Goal: Information Seeking & Learning: Learn about a topic

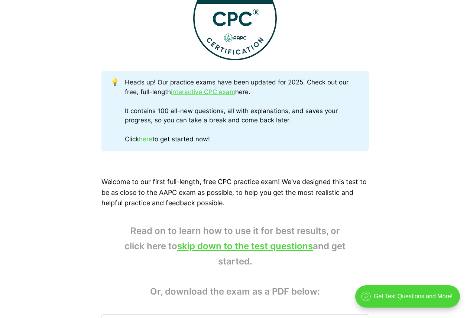
scroll to position [483, 0]
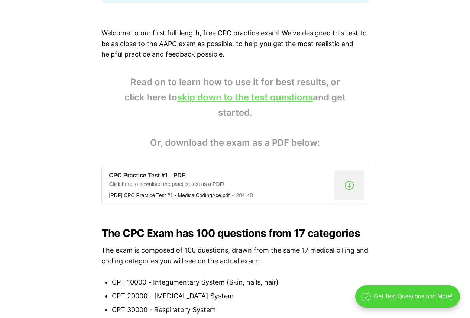
click at [261, 97] on link "skip down to the test questions" at bounding box center [245, 97] width 136 height 11
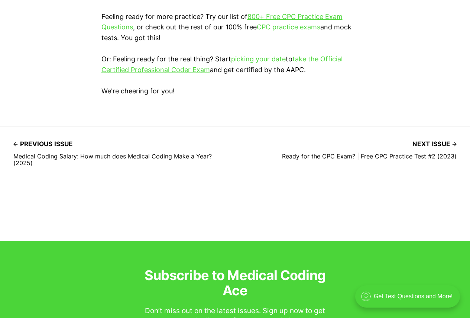
scroll to position [2148, 0]
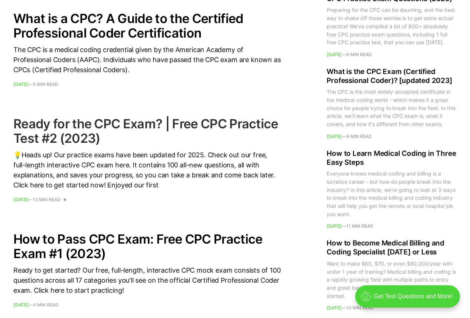
scroll to position [997, 0]
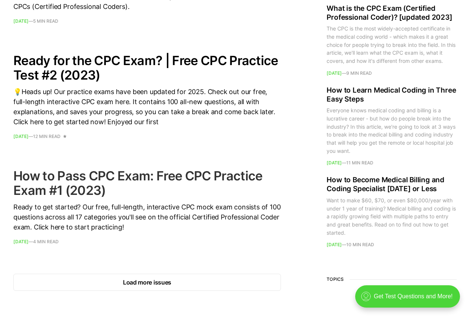
click at [87, 195] on h2 "How to Pass CPC Exam: Free CPC Practice Exam #1 (2023)" at bounding box center [146, 182] width 267 height 29
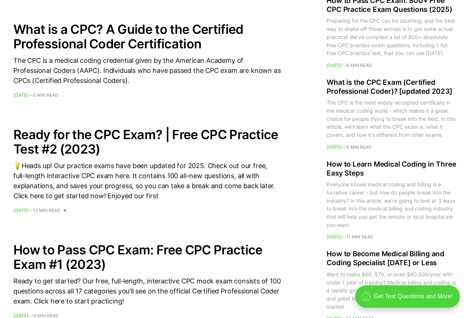
scroll to position [922, 0]
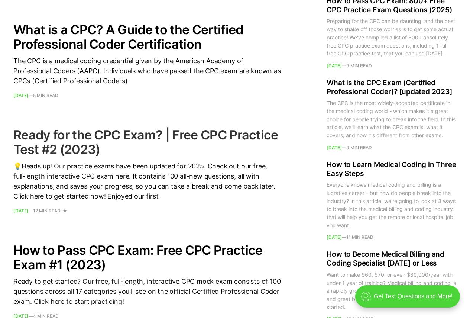
click at [92, 141] on h2 "Ready for the CPC Exam? | Free CPC Practice Test #2 (2023)" at bounding box center [146, 141] width 267 height 29
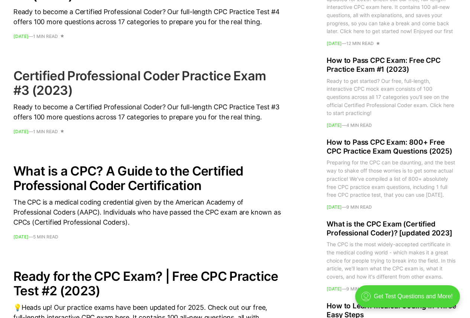
scroll to position [774, 0]
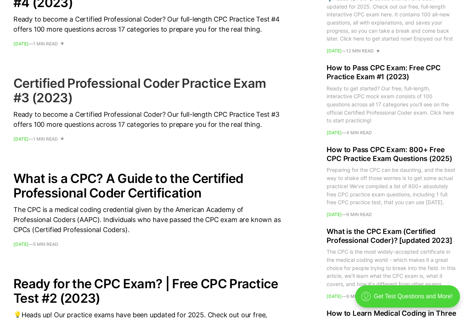
click at [147, 82] on h2 "Certified Professional Coder Practice Exam #3 (2023)" at bounding box center [146, 90] width 267 height 29
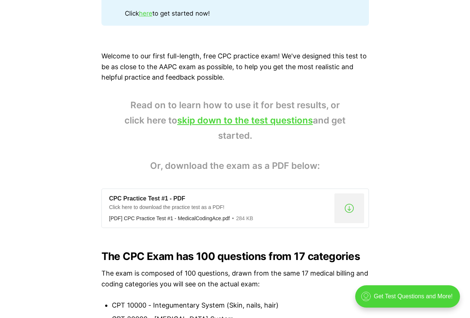
scroll to position [431, 0]
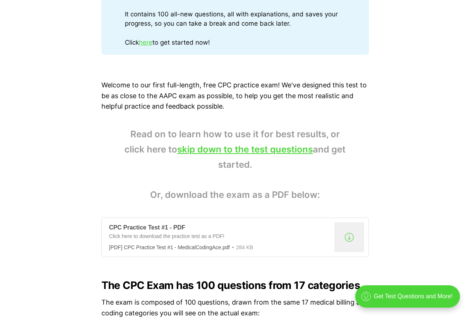
click at [156, 231] on div "CPC Practice Test #1 - PDF" at bounding box center [220, 228] width 222 height 8
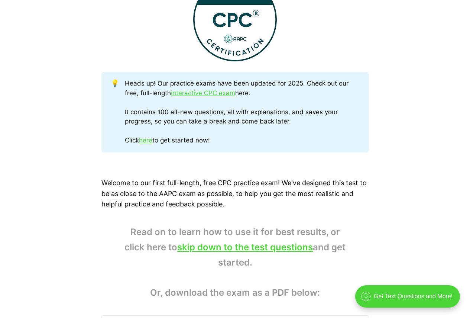
scroll to position [245, 0]
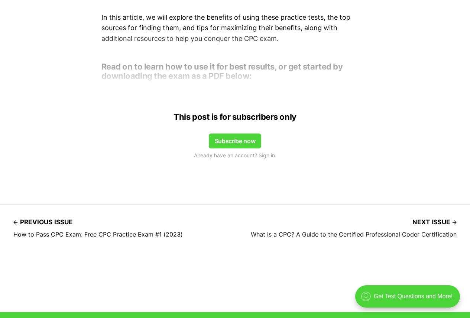
scroll to position [594, 0]
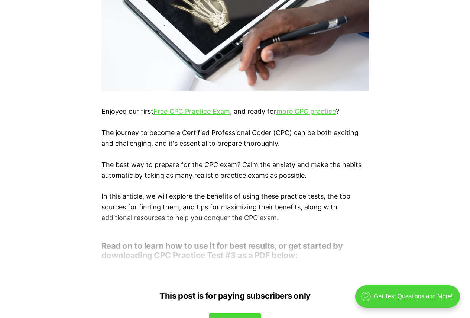
scroll to position [297, 0]
